Goal: Check status

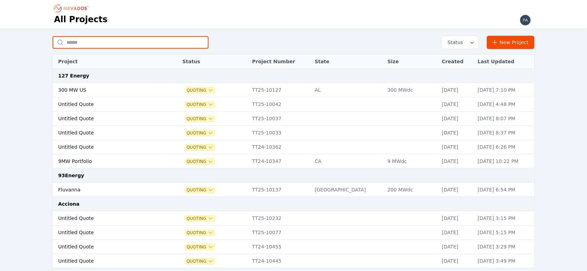
click at [110, 40] on input "text" at bounding box center [131, 42] width 156 height 13
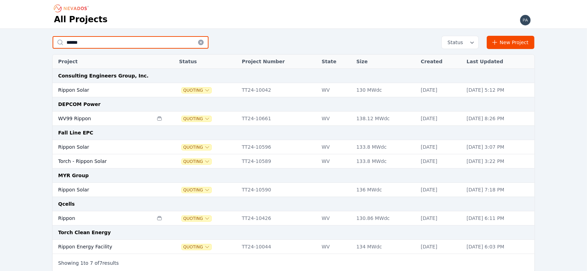
type input "******"
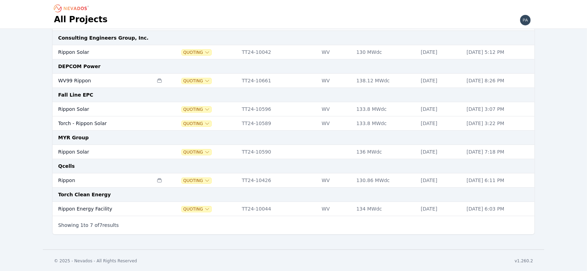
click at [68, 181] on td "Rippon" at bounding box center [103, 181] width 101 height 14
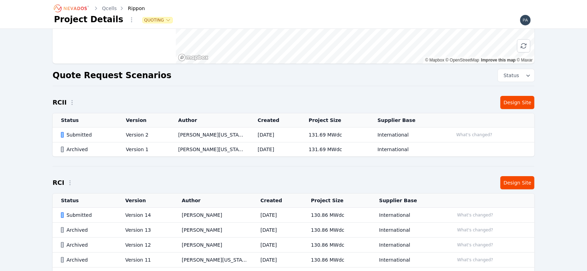
scroll to position [109, 0]
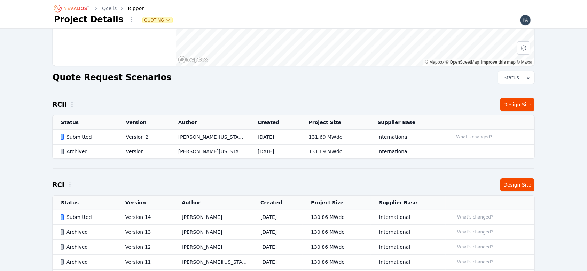
click at [75, 218] on div "Submitted" at bounding box center [87, 217] width 53 height 7
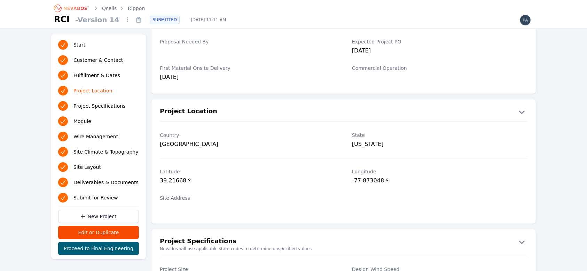
scroll to position [418, 0]
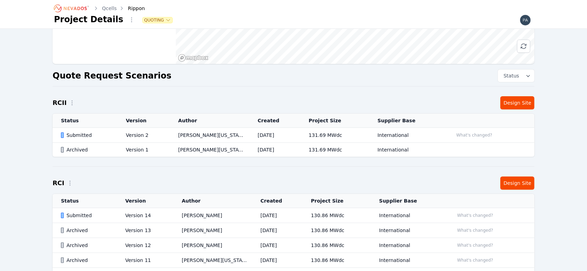
scroll to position [109, 0]
